Goal: Navigation & Orientation: Understand site structure

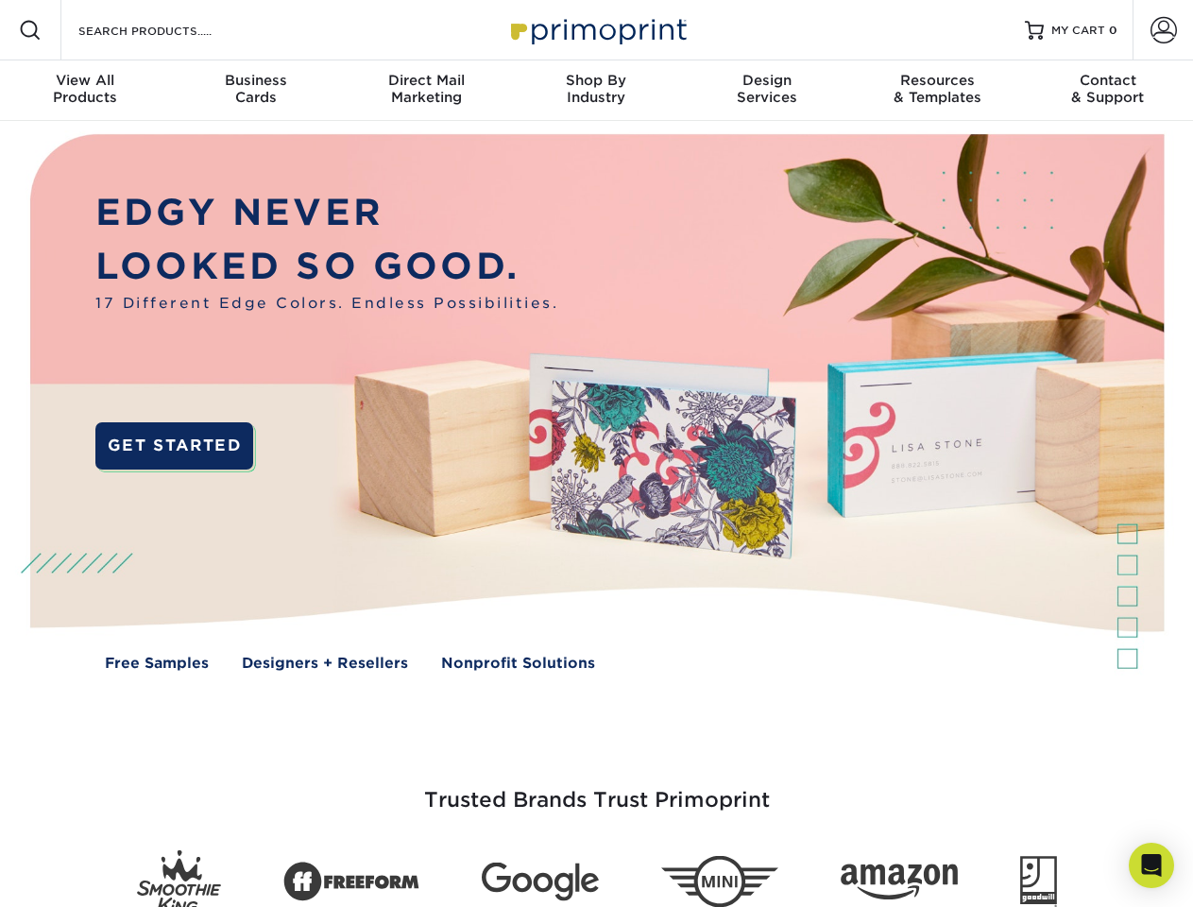
click at [596, 453] on img at bounding box center [596, 416] width 1181 height 590
click at [30, 30] on span at bounding box center [30, 30] width 23 height 23
click at [1163, 30] on span at bounding box center [1163, 30] width 26 height 26
click at [85, 91] on div "View All Products" at bounding box center [85, 89] width 170 height 34
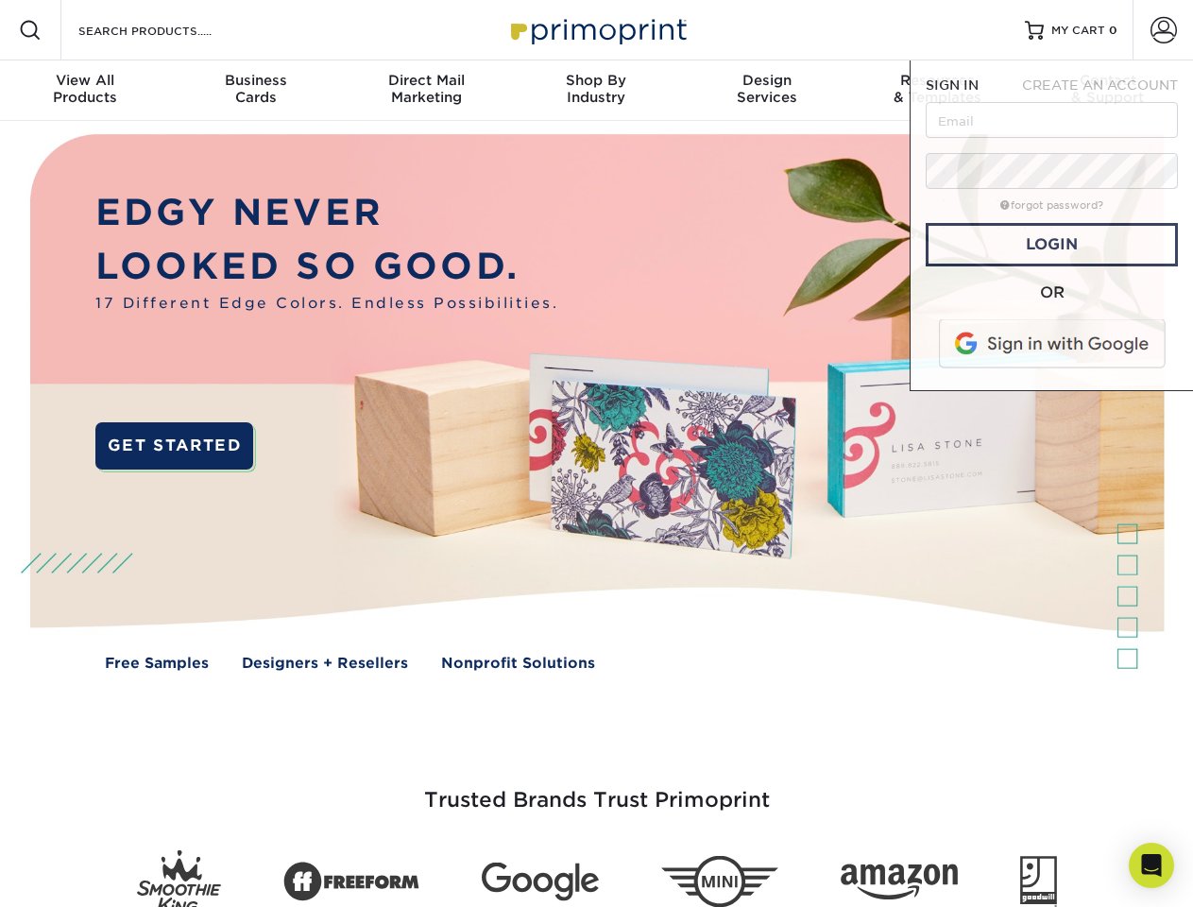
click at [255, 91] on div "Business Cards" at bounding box center [255, 89] width 170 height 34
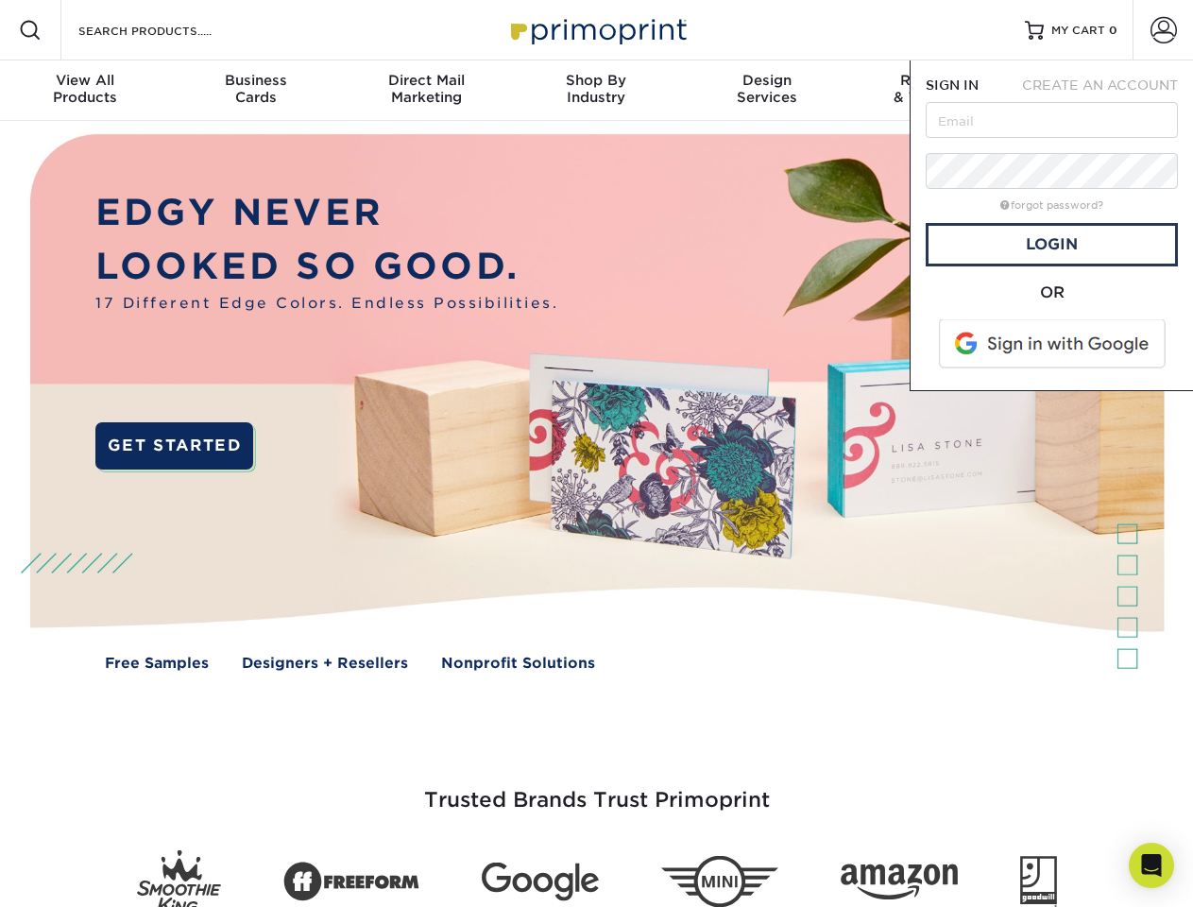
click at [426, 91] on div "Direct Mail Marketing" at bounding box center [426, 89] width 170 height 34
click at [596, 91] on div "Shop By Industry" at bounding box center [596, 89] width 170 height 34
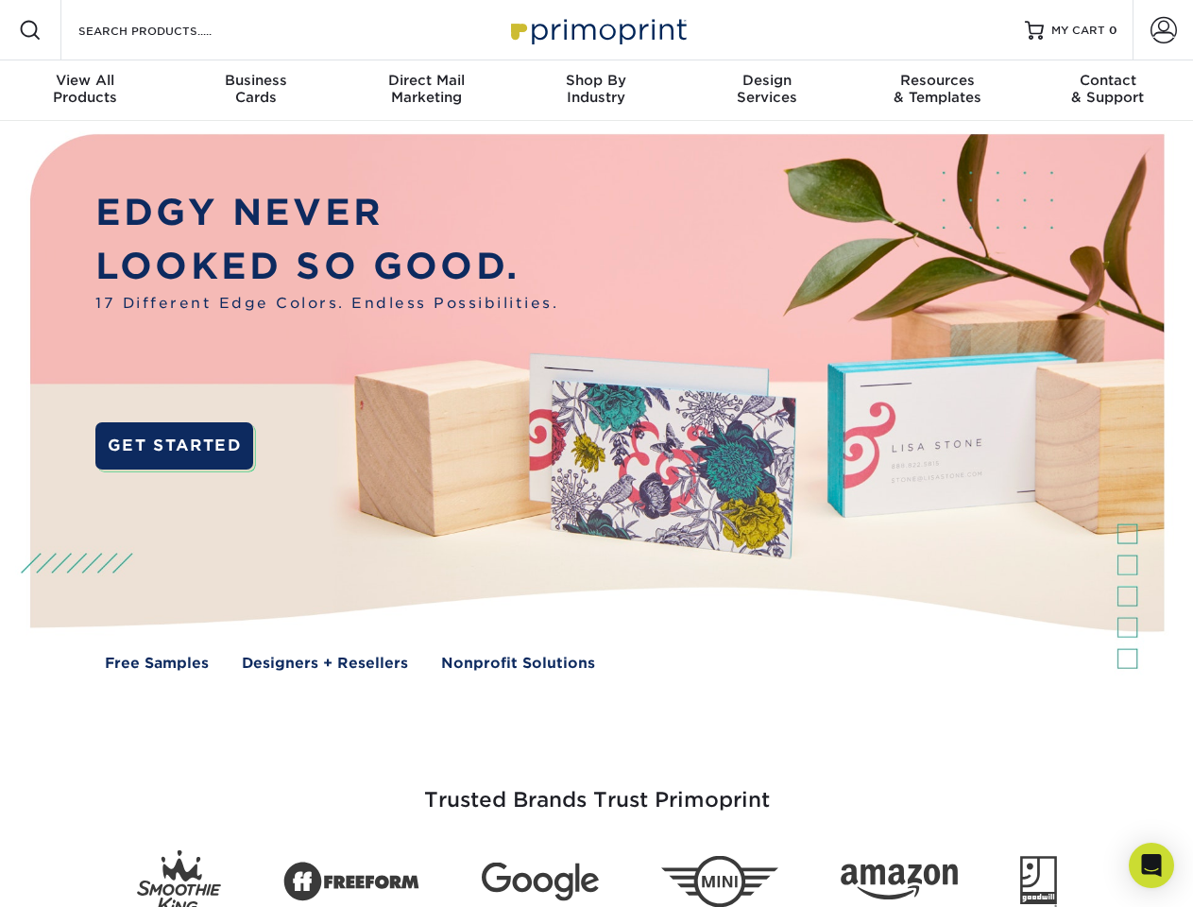
click at [767, 91] on div "Design Services" at bounding box center [767, 89] width 170 height 34
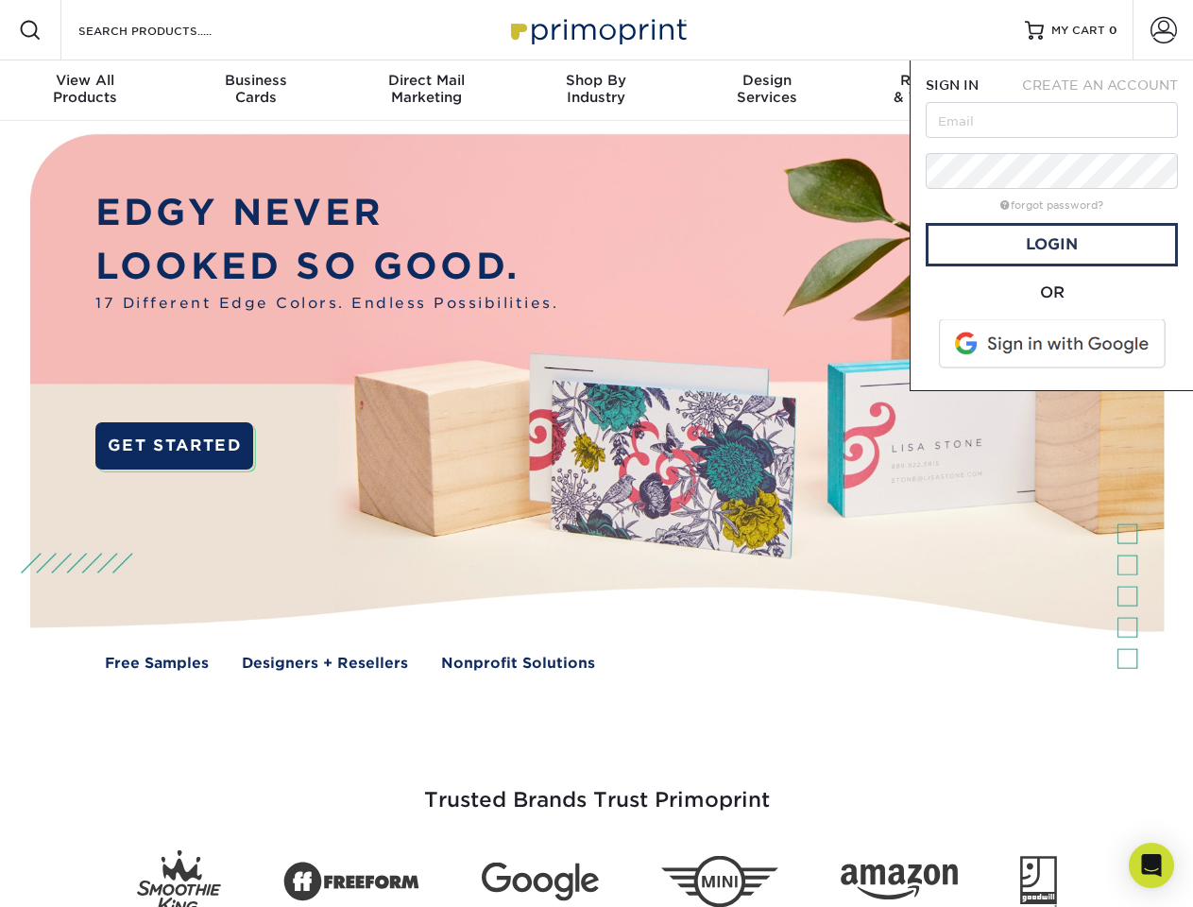
click at [937, 91] on span "SIGN IN" at bounding box center [952, 84] width 53 height 15
click at [1108, 91] on div "Contact & Support" at bounding box center [1108, 89] width 170 height 34
